Goal: Information Seeking & Learning: Check status

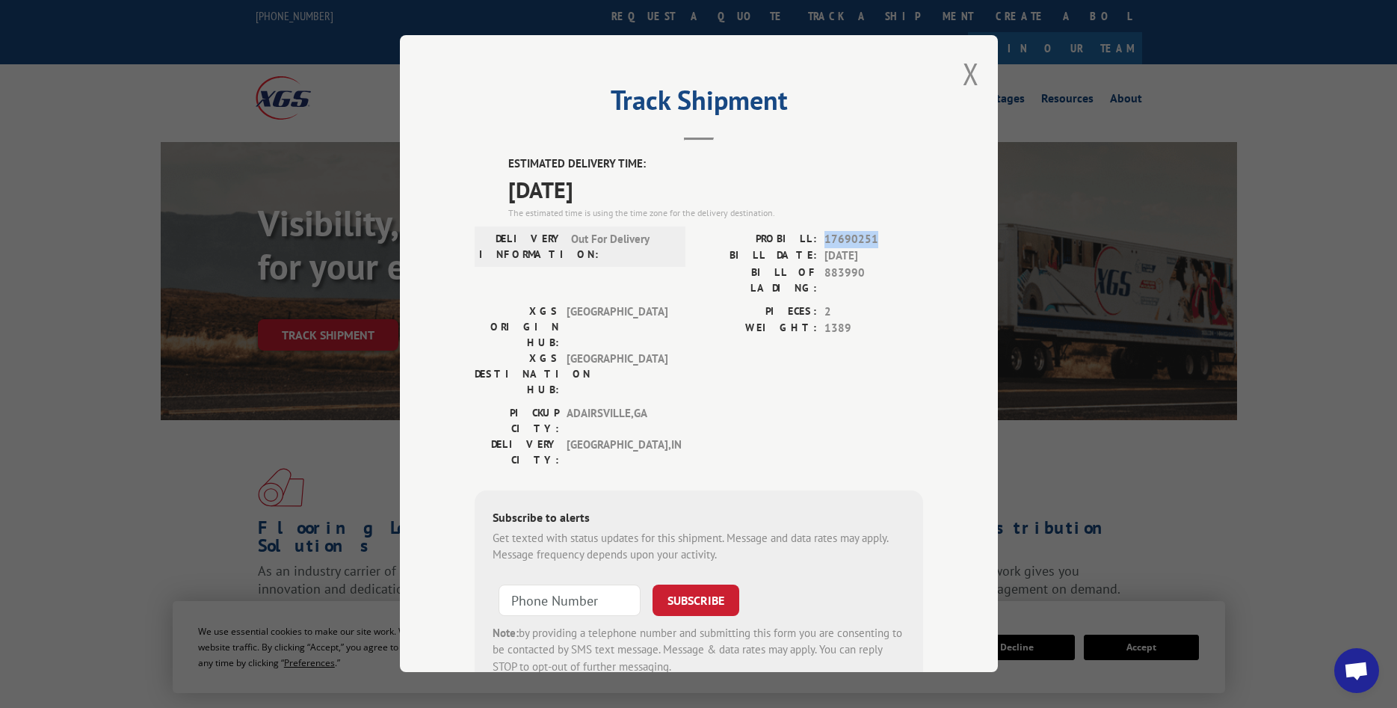
drag, startPoint x: 886, startPoint y: 238, endPoint x: 825, endPoint y: 238, distance: 61.3
click at [825, 238] on span "17690251" at bounding box center [873, 239] width 99 height 17
copy span "17690251"
click at [975, 78] on button "Close modal" at bounding box center [970, 74] width 16 height 40
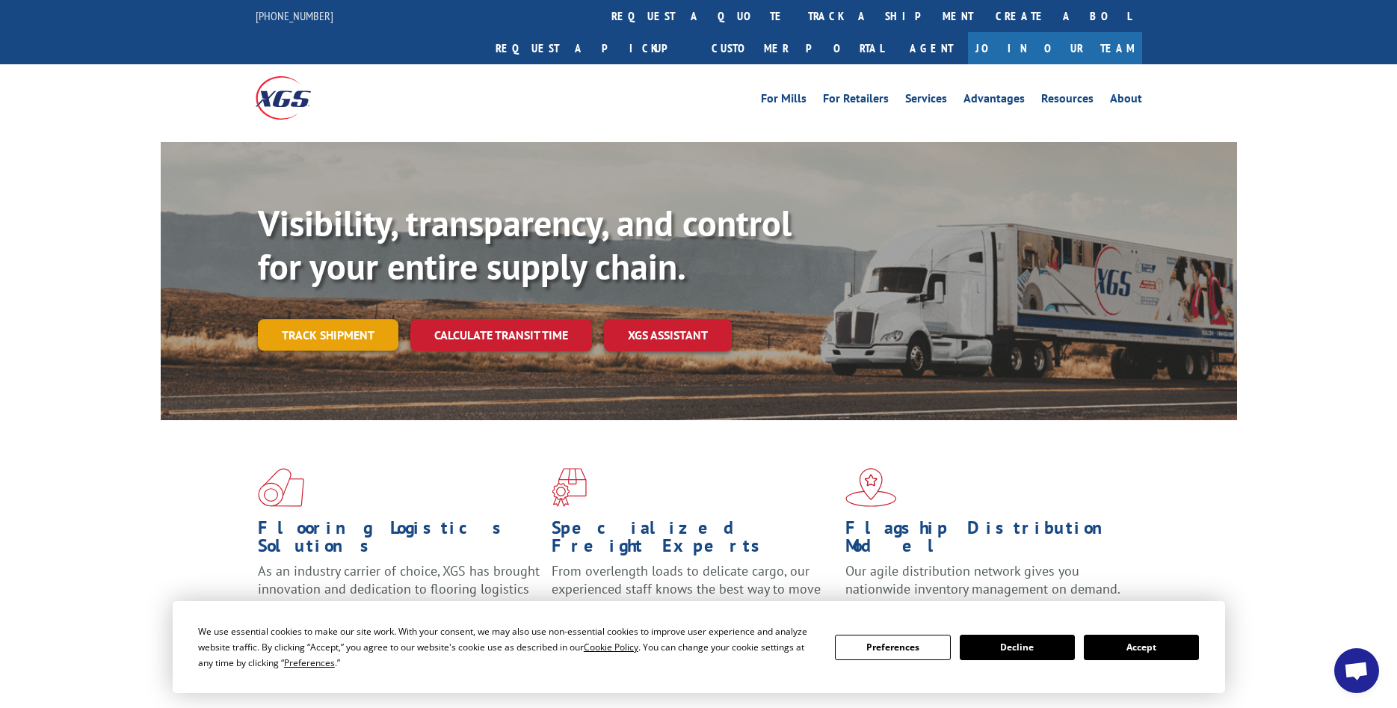
click at [358, 319] on link "Track shipment" at bounding box center [328, 334] width 140 height 31
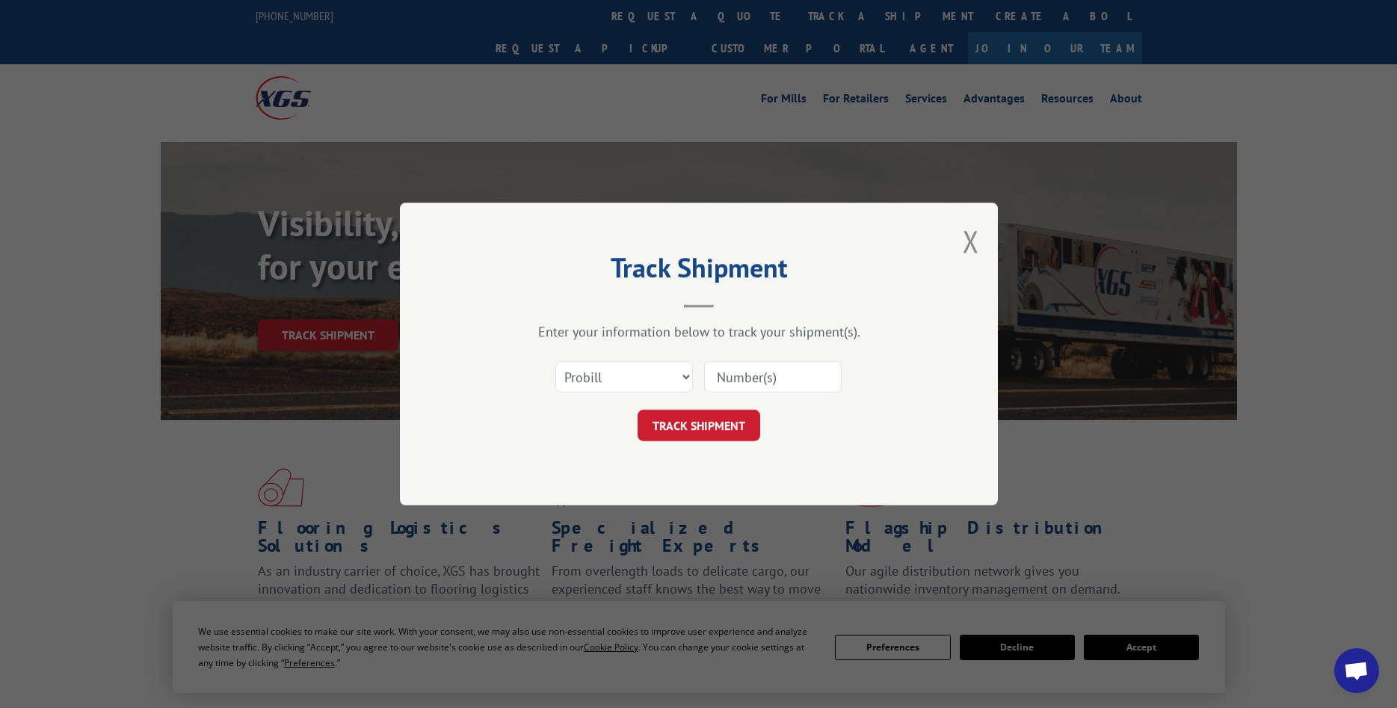
paste input "17690251"
type input "17690251"
click at [693, 428] on button "TRACK SHIPMENT" at bounding box center [698, 424] width 123 height 31
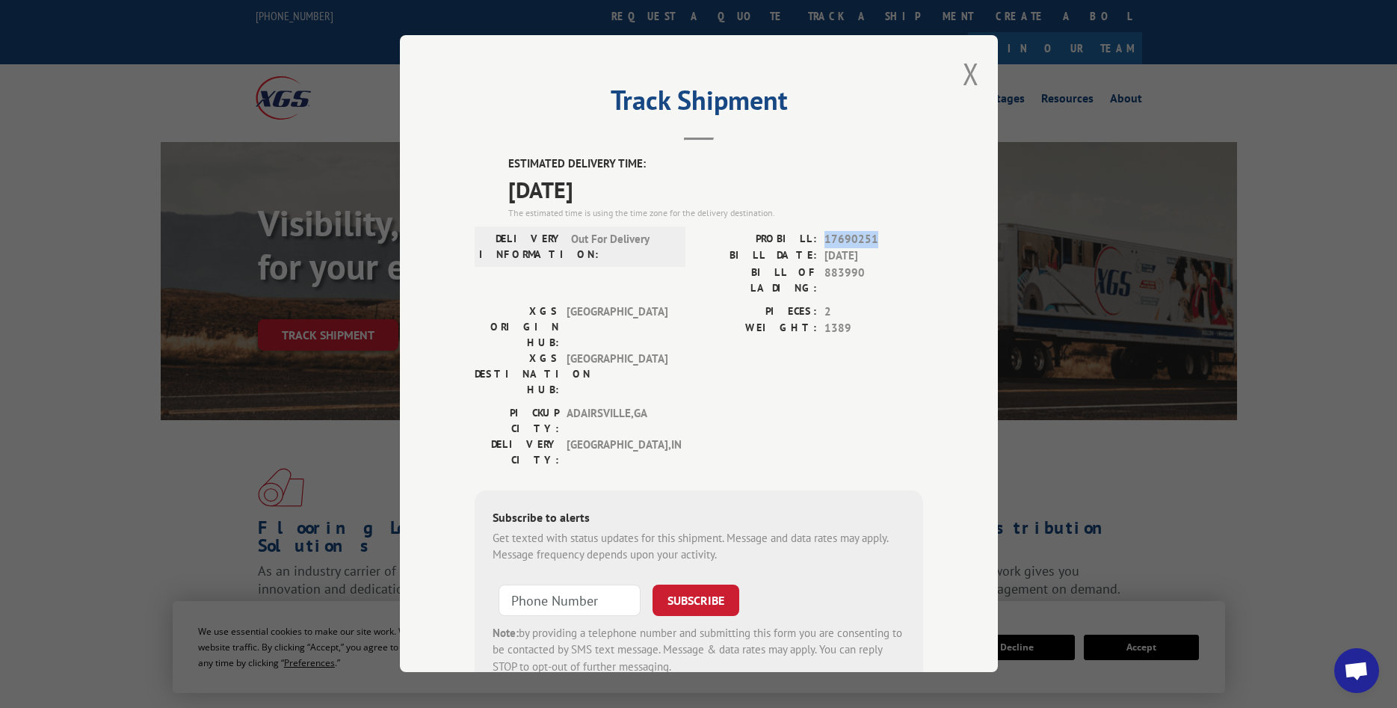
drag, startPoint x: 892, startPoint y: 235, endPoint x: 824, endPoint y: 240, distance: 68.2
click at [824, 240] on span "17690251" at bounding box center [873, 239] width 99 height 17
copy span "17690251"
click at [975, 59] on button "Close modal" at bounding box center [970, 74] width 16 height 40
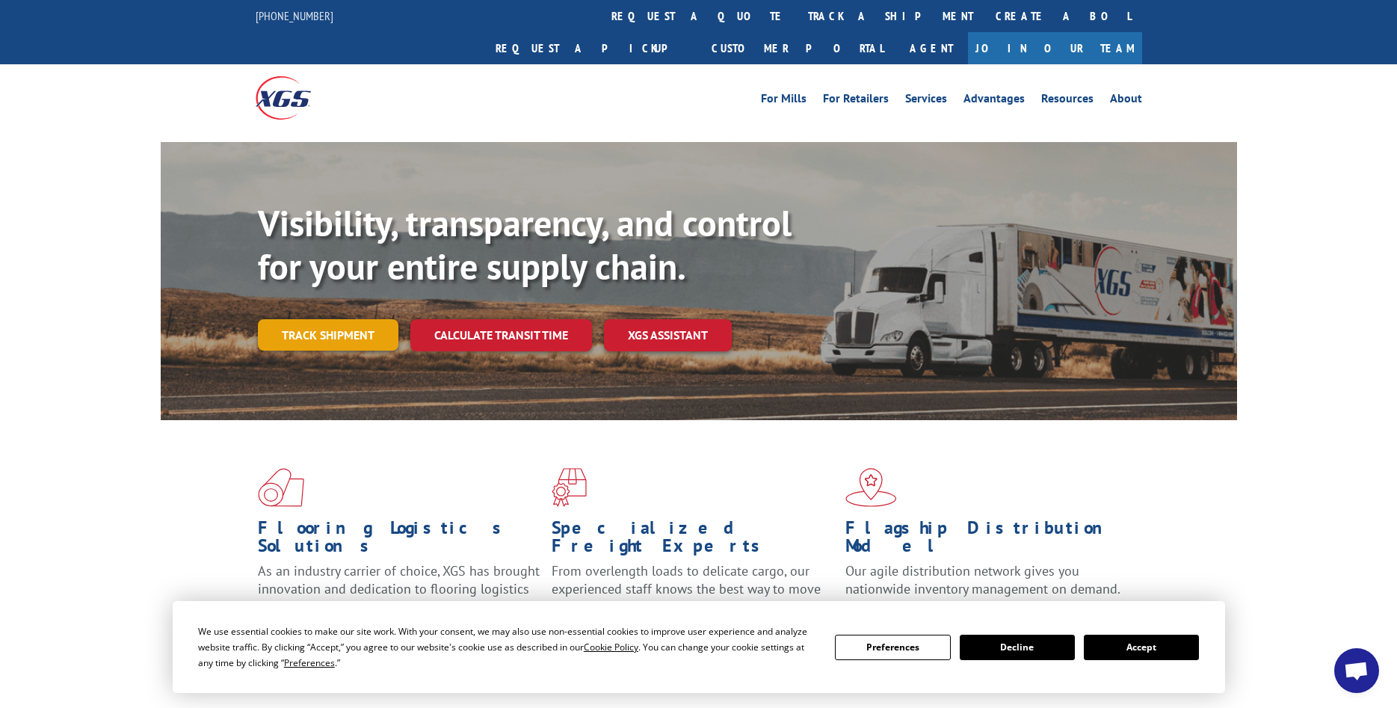
click at [315, 319] on link "Track shipment" at bounding box center [328, 334] width 140 height 31
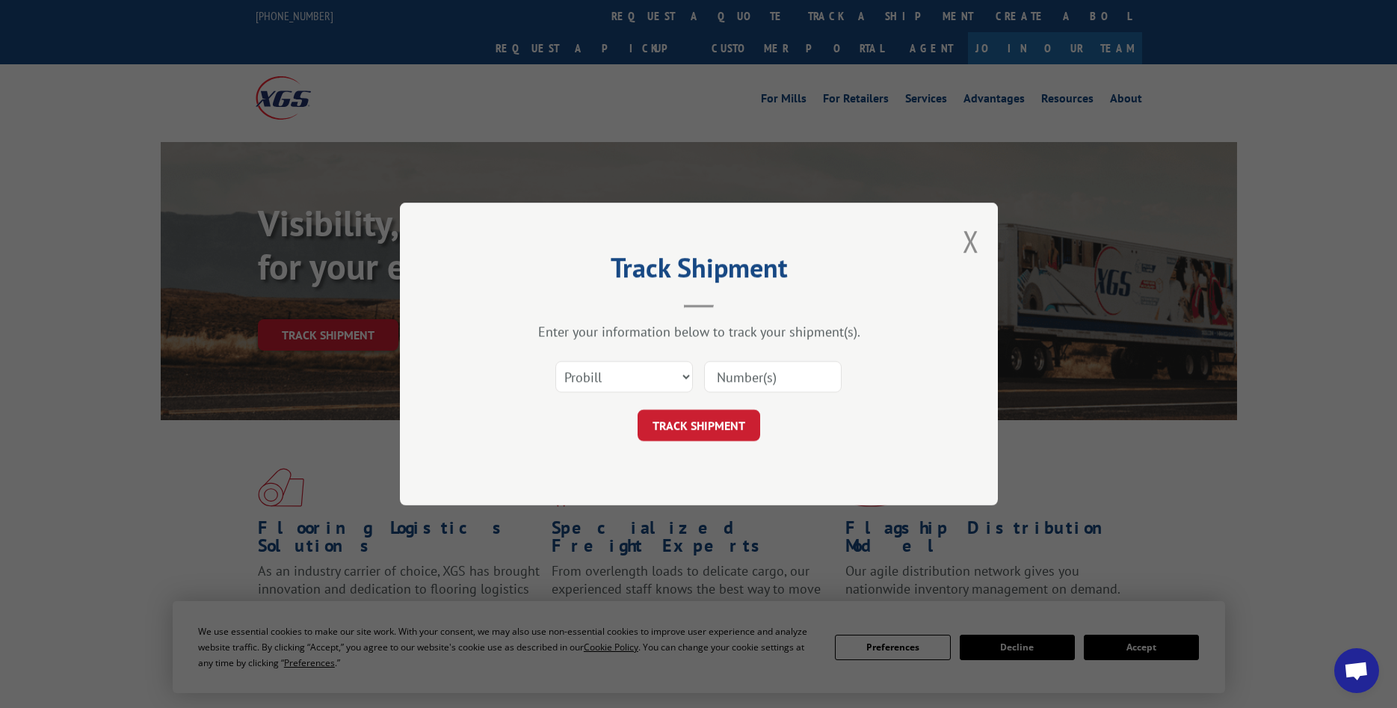
paste input "17690251"
type input "17690251"
click at [695, 427] on button "TRACK SHIPMENT" at bounding box center [698, 424] width 123 height 31
